Goal: Task Accomplishment & Management: Manage account settings

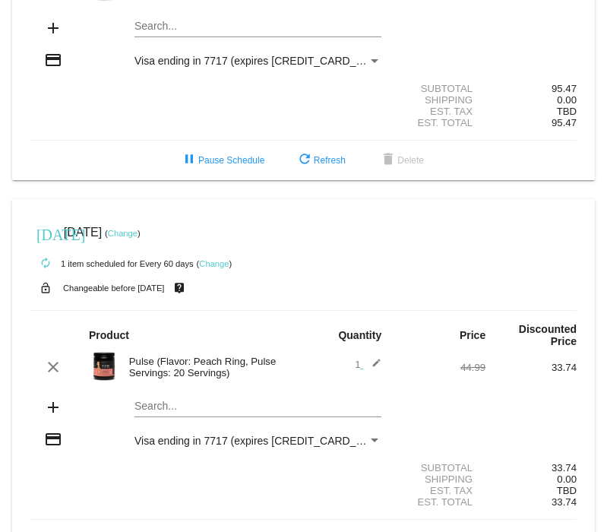
scroll to position [313, 0]
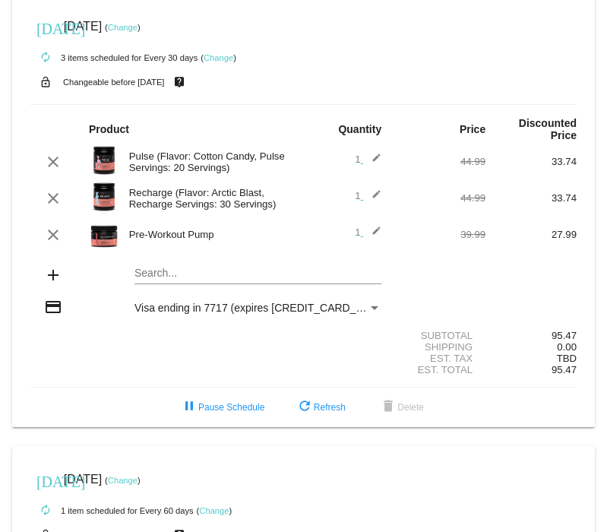
scroll to position [10, 0]
click at [138, 27] on link "Change" at bounding box center [123, 28] width 30 height 9
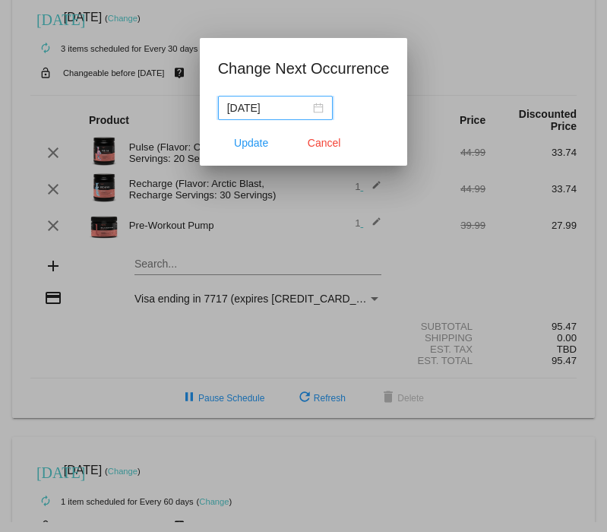
click at [315, 105] on div "[DATE]" at bounding box center [275, 108] width 97 height 17
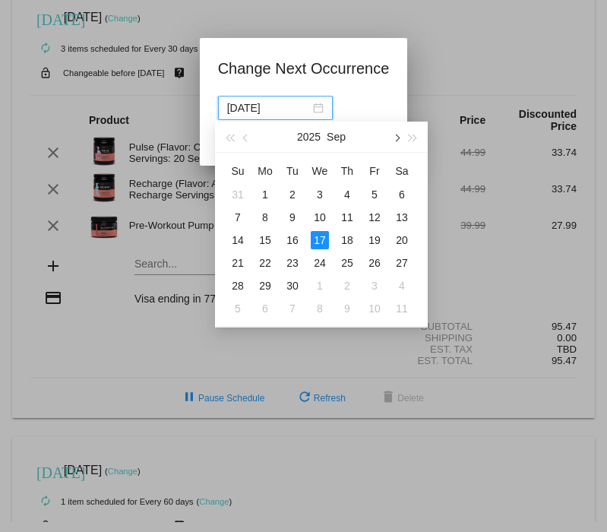
click at [397, 142] on button "button" at bounding box center [396, 137] width 17 height 30
click at [380, 238] on div "14" at bounding box center [375, 240] width 18 height 18
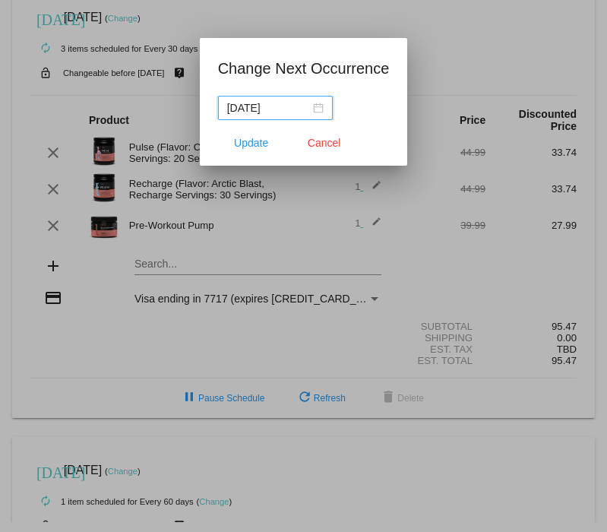
type input "2025-11-14"
click at [248, 142] on span "Update" at bounding box center [251, 143] width 34 height 12
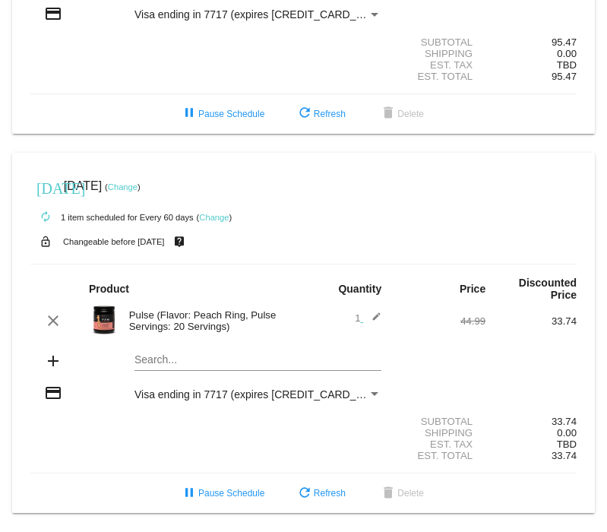
scroll to position [313, 0]
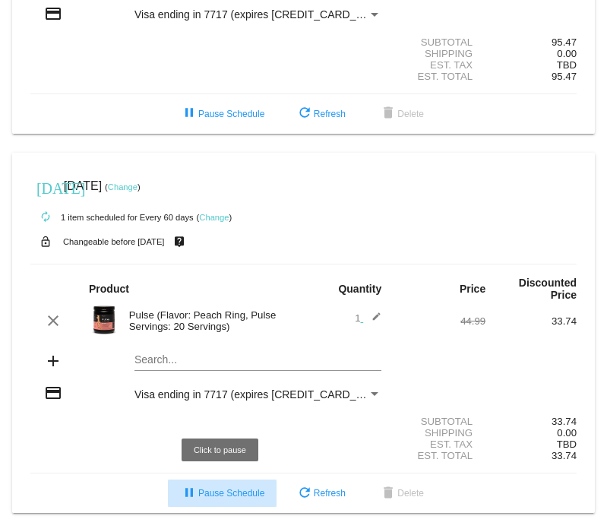
click at [214, 493] on span "pause Pause Schedule" at bounding box center [222, 493] width 84 height 11
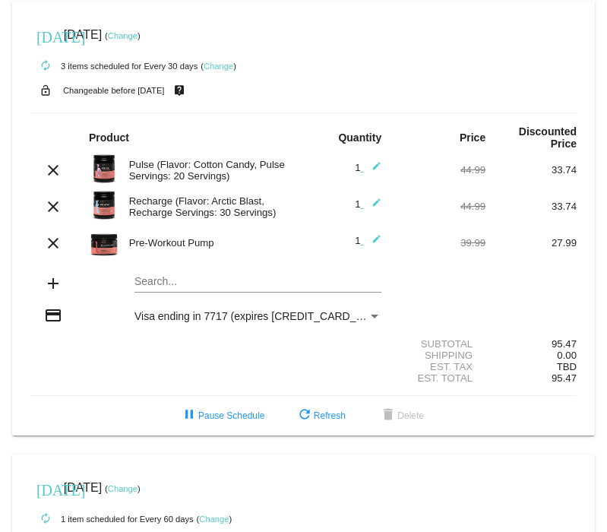
scroll to position [0, 0]
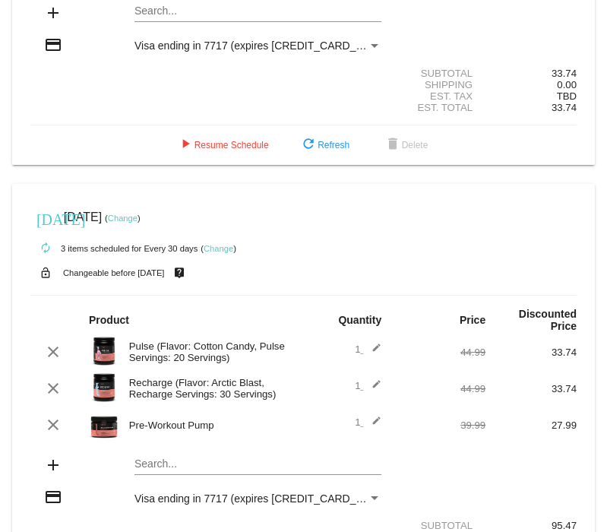
scroll to position [201, 0]
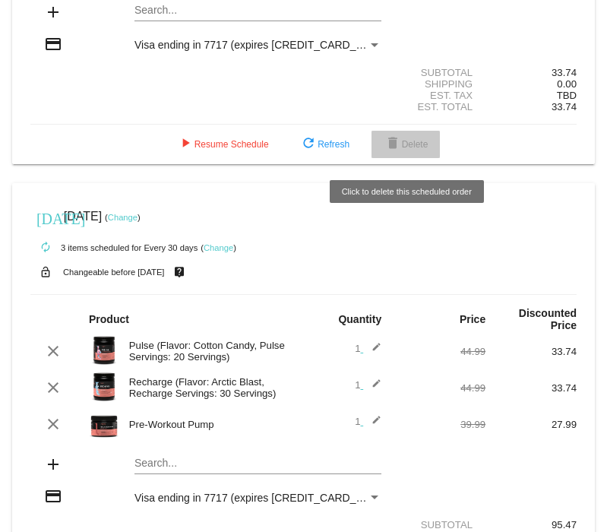
click at [407, 141] on button "delete Delete" at bounding box center [406, 144] width 69 height 27
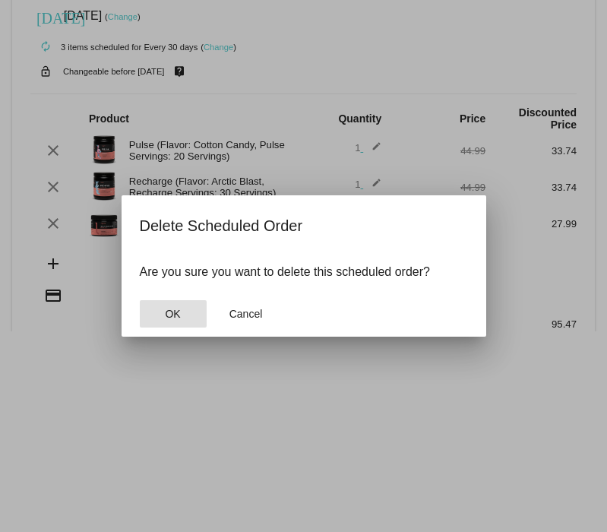
click at [170, 325] on button "OK" at bounding box center [173, 313] width 67 height 27
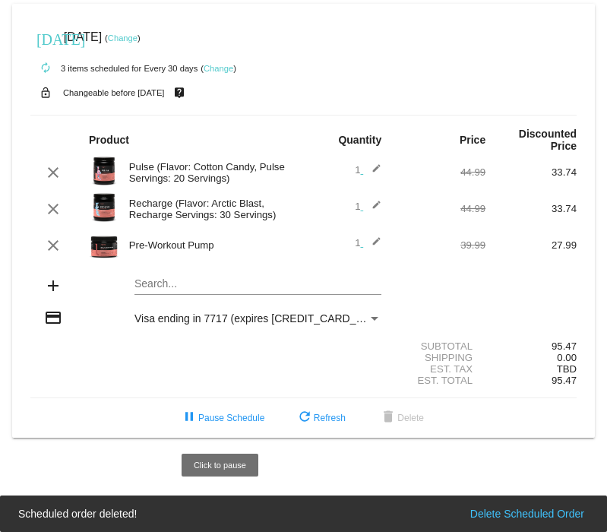
scroll to position [0, 0]
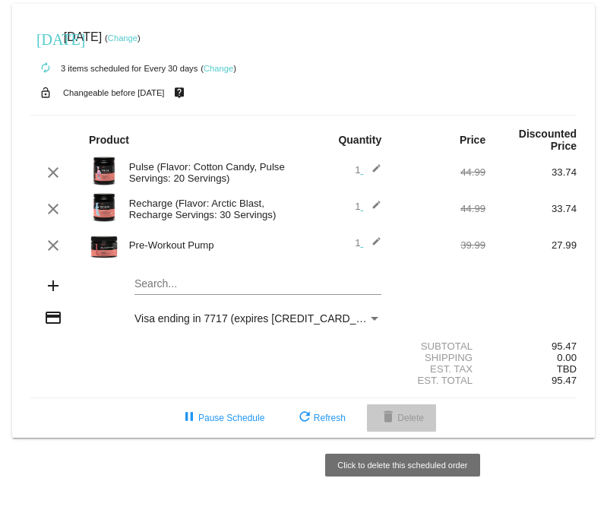
click at [410, 423] on span "delete Delete" at bounding box center [401, 418] width 45 height 11
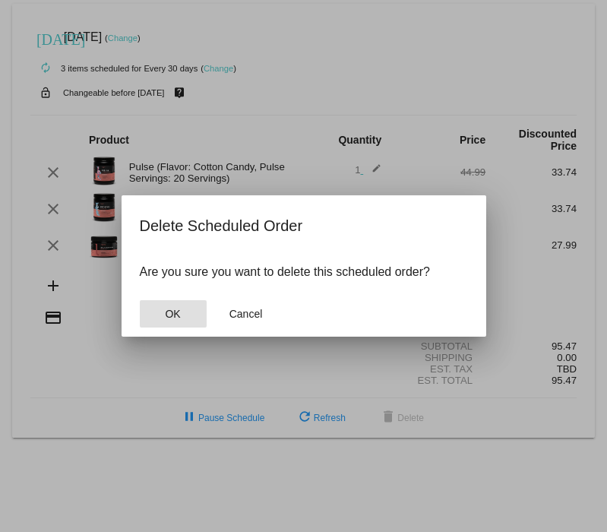
click at [183, 321] on button "OK" at bounding box center [173, 313] width 67 height 27
